Goal: Task Accomplishment & Management: Use online tool/utility

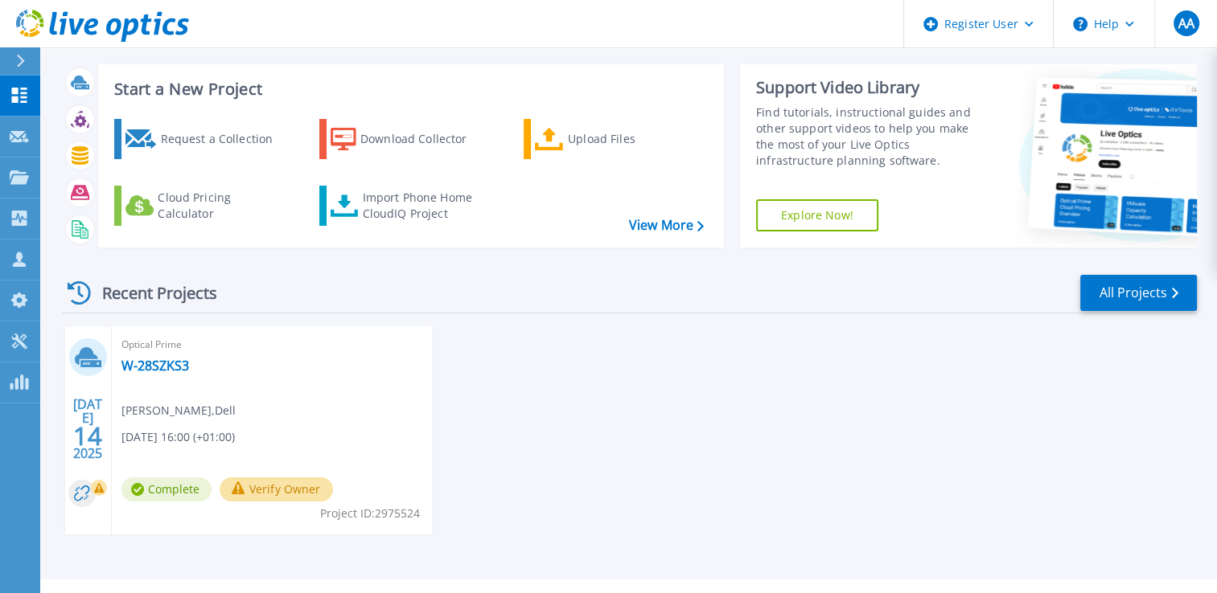
scroll to position [56, 0]
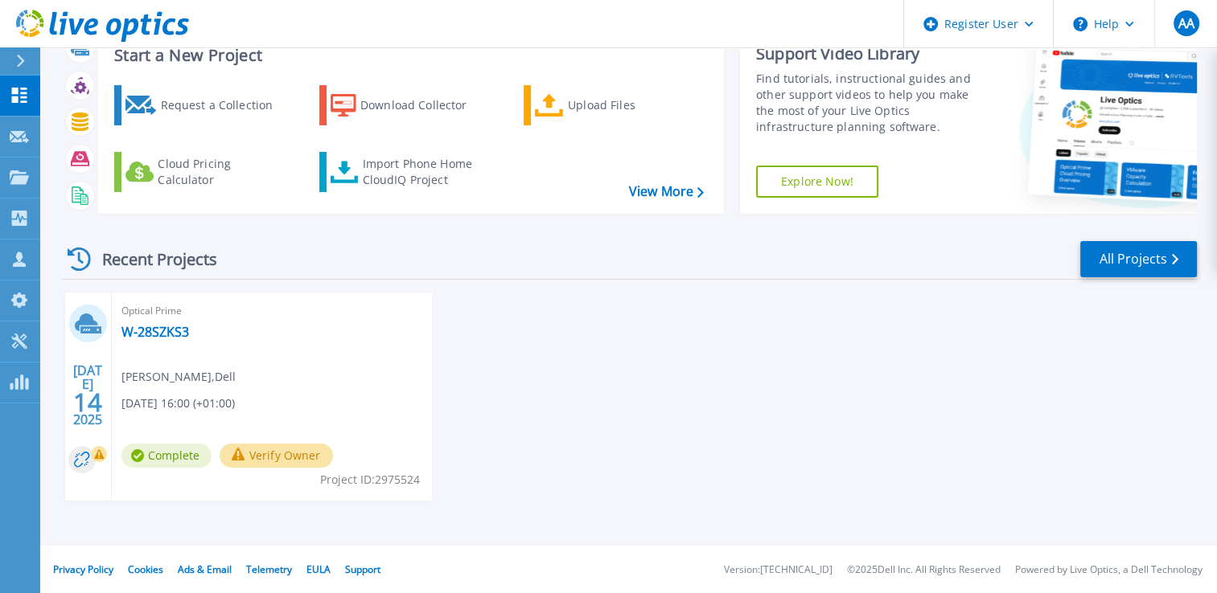
click at [257, 457] on button "Verify Owner" at bounding box center [276, 456] width 113 height 24
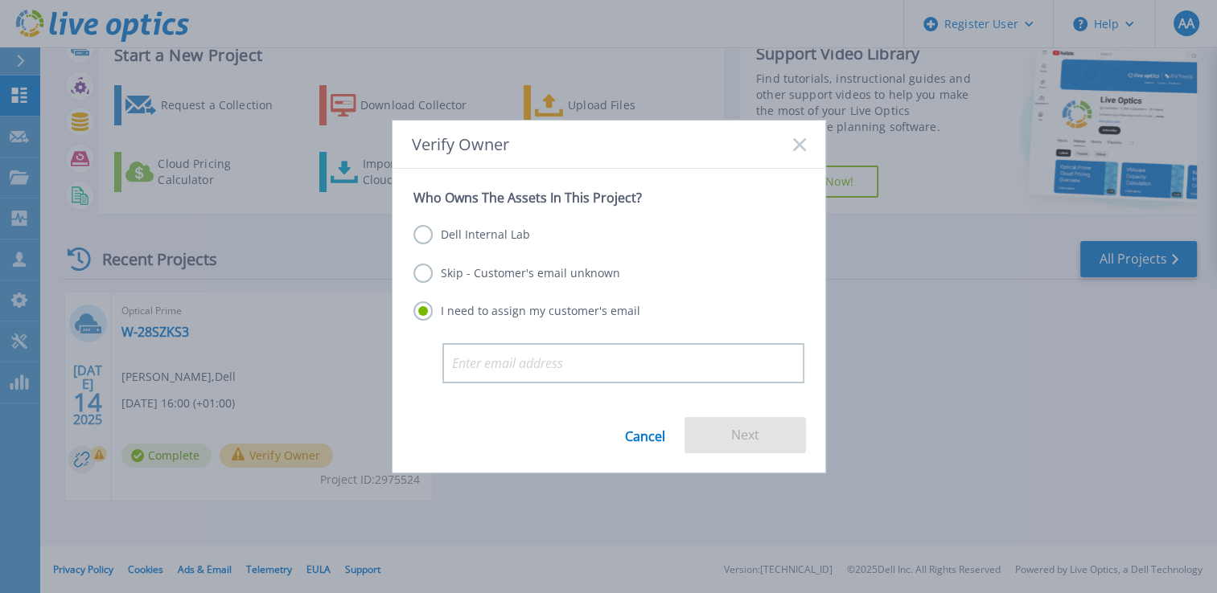
click at [793, 147] on icon at bounding box center [799, 144] width 13 height 13
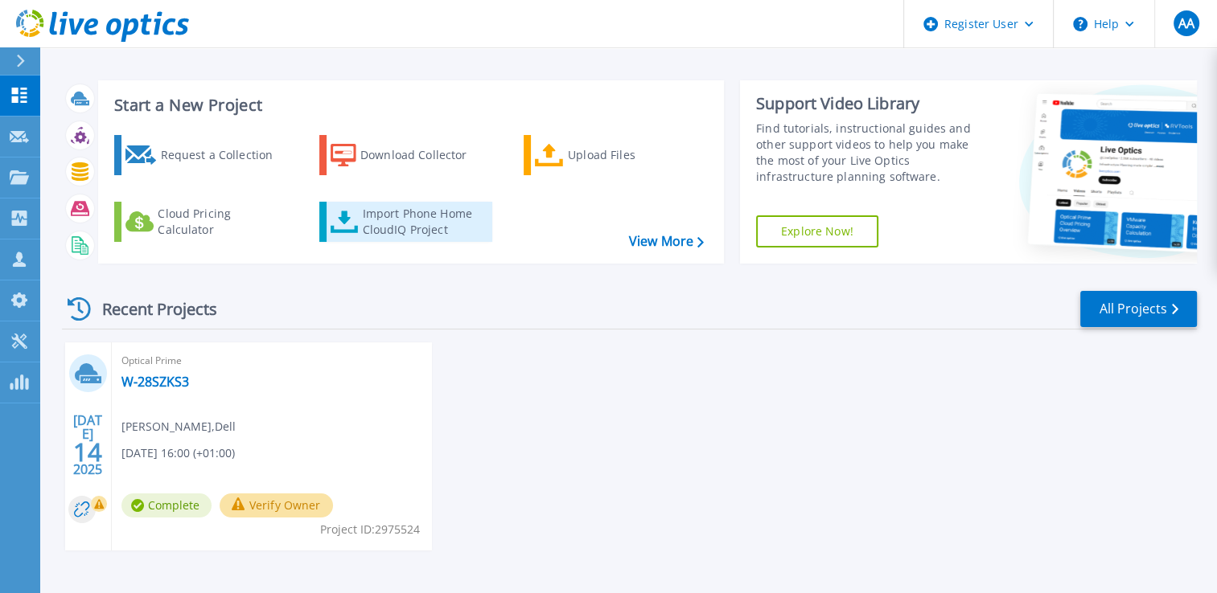
scroll to position [6, 0]
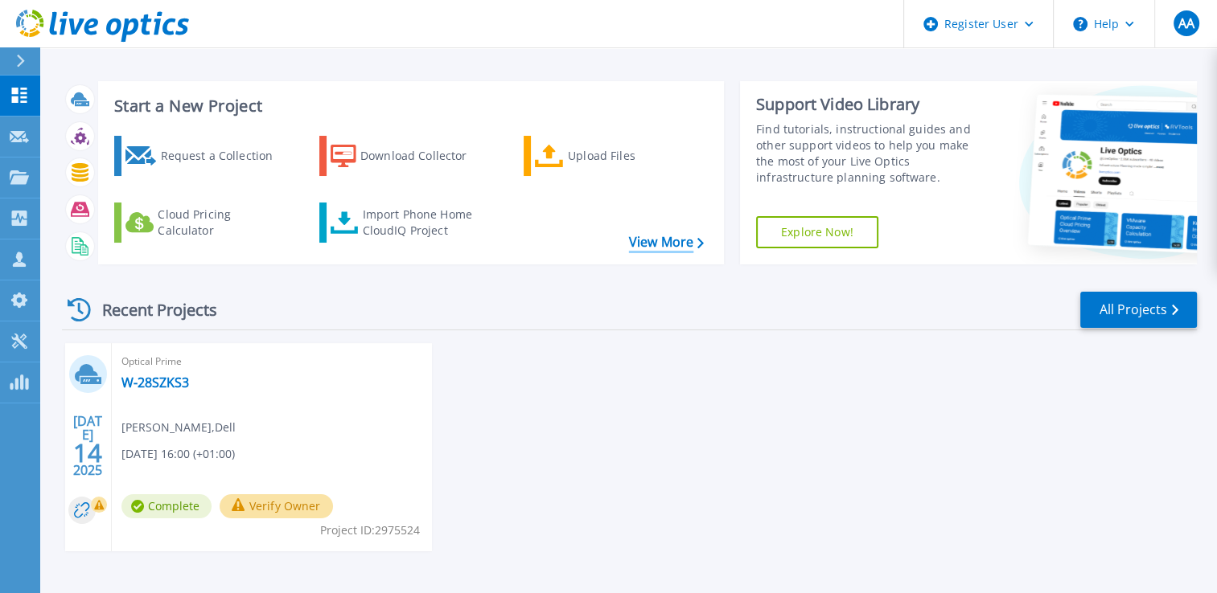
click at [638, 240] on link "View More" at bounding box center [666, 242] width 75 height 15
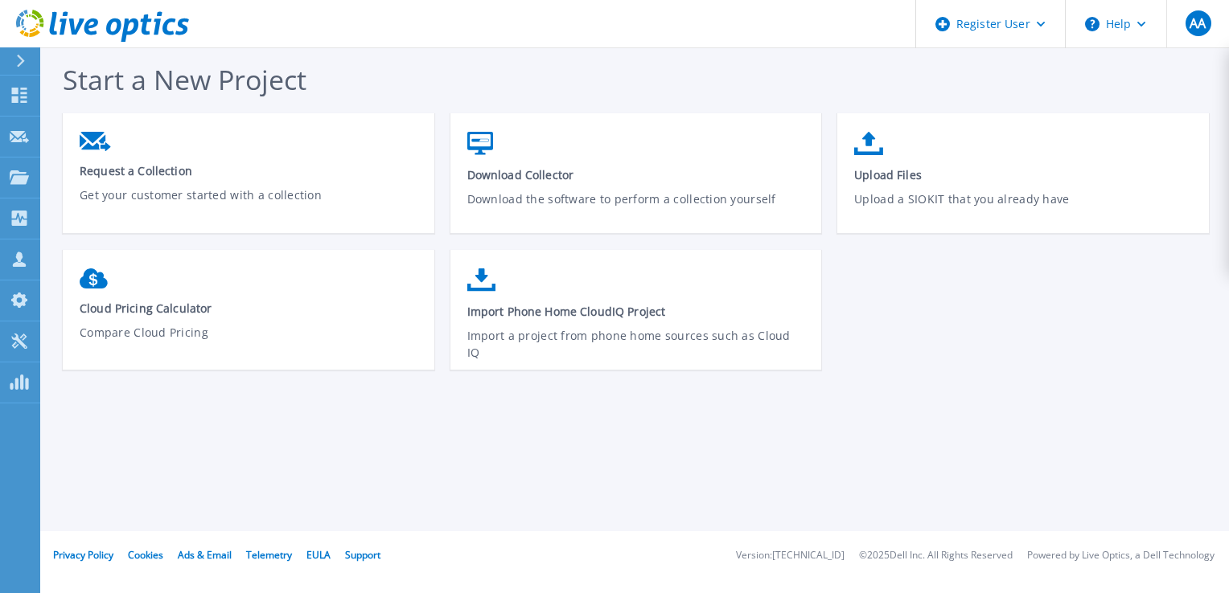
click at [14, 47] on link at bounding box center [94, 24] width 189 height 48
